Goal: Information Seeking & Learning: Get advice/opinions

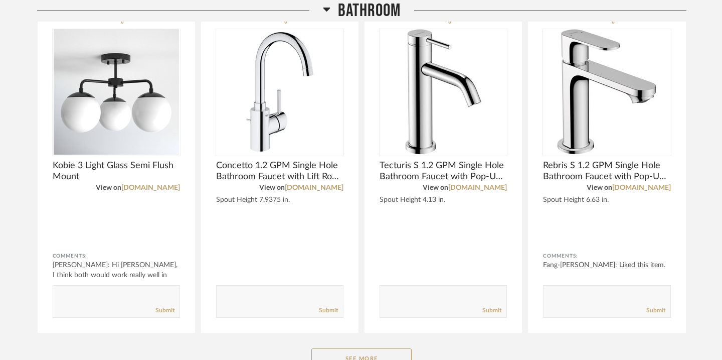
scroll to position [575, 0]
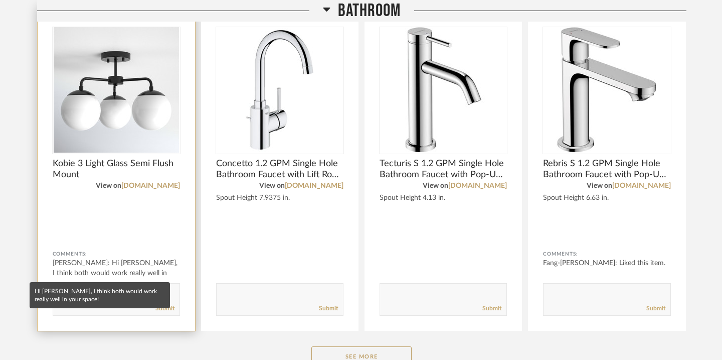
click at [115, 265] on div "[PERSON_NAME]: Hi [PERSON_NAME], I think both would work really well in your sp…" at bounding box center [116, 273] width 127 height 30
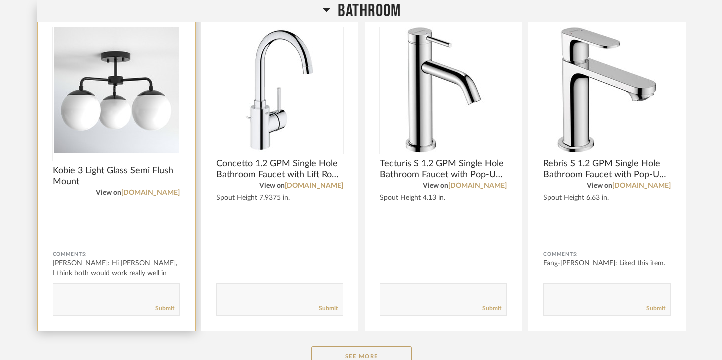
click at [137, 138] on img "0" at bounding box center [116, 89] width 127 height 125
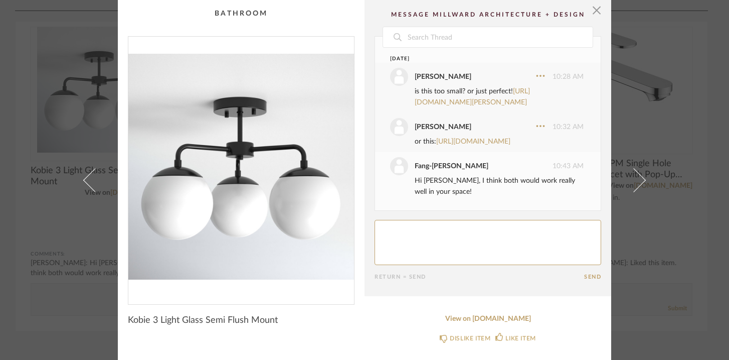
scroll to position [61, 0]
click at [439, 143] on link "[URL][DOMAIN_NAME]" at bounding box center [473, 141] width 74 height 7
click at [502, 86] on div "is this too small? or just perfect! [URL][DOMAIN_NAME][PERSON_NAME]" at bounding box center [499, 97] width 169 height 22
click at [499, 88] on link "[URL][DOMAIN_NAME][PERSON_NAME]" at bounding box center [472, 97] width 115 height 18
